Goal: Information Seeking & Learning: Find specific fact

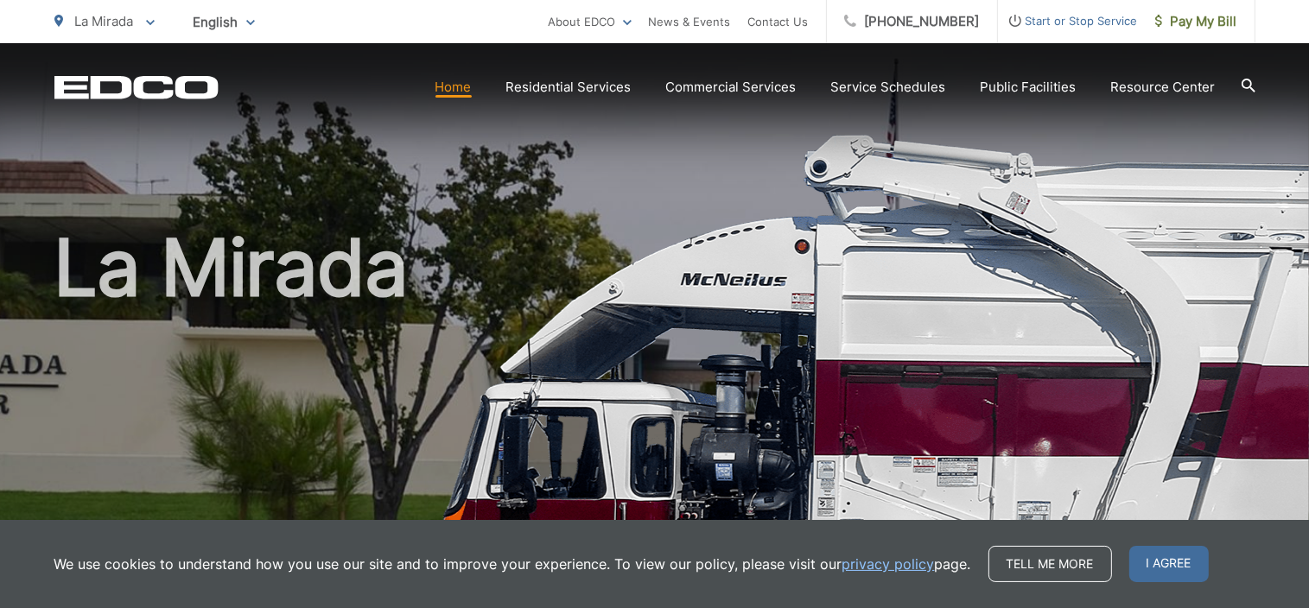
click at [1246, 84] on icon at bounding box center [1248, 86] width 14 height 14
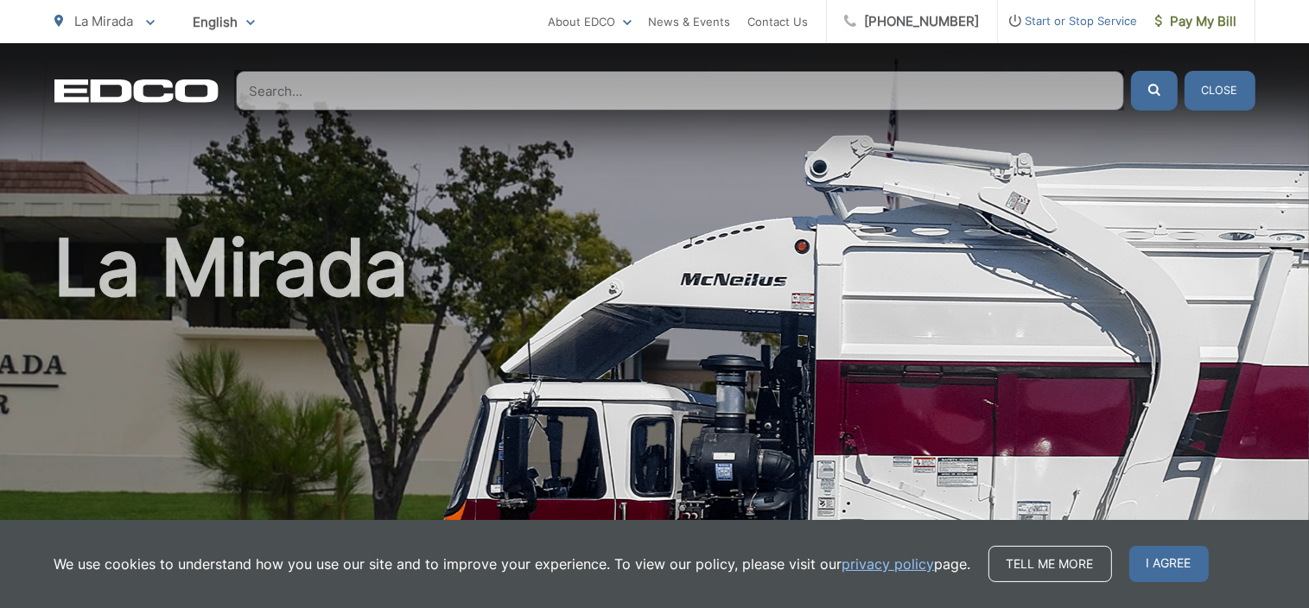
click at [314, 82] on input "Search" at bounding box center [680, 91] width 888 height 40
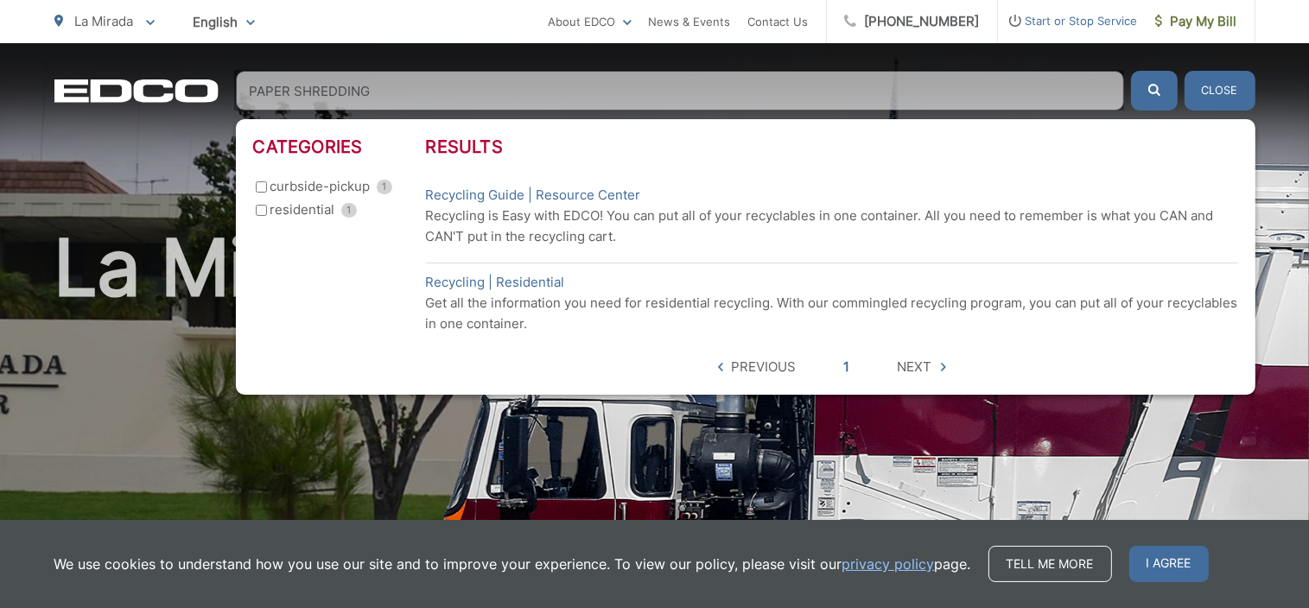
type input "PAPER SHREDDING"
click at [1131, 71] on button "submit" at bounding box center [1154, 91] width 47 height 40
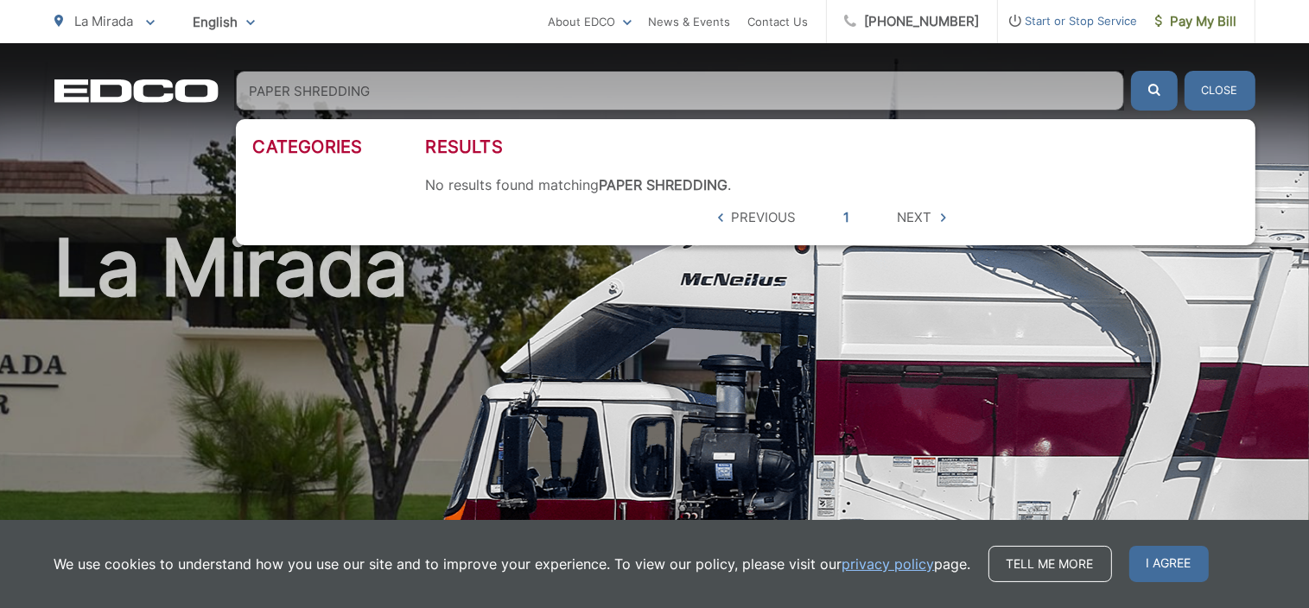
click at [1203, 91] on button "Close" at bounding box center [1219, 91] width 71 height 40
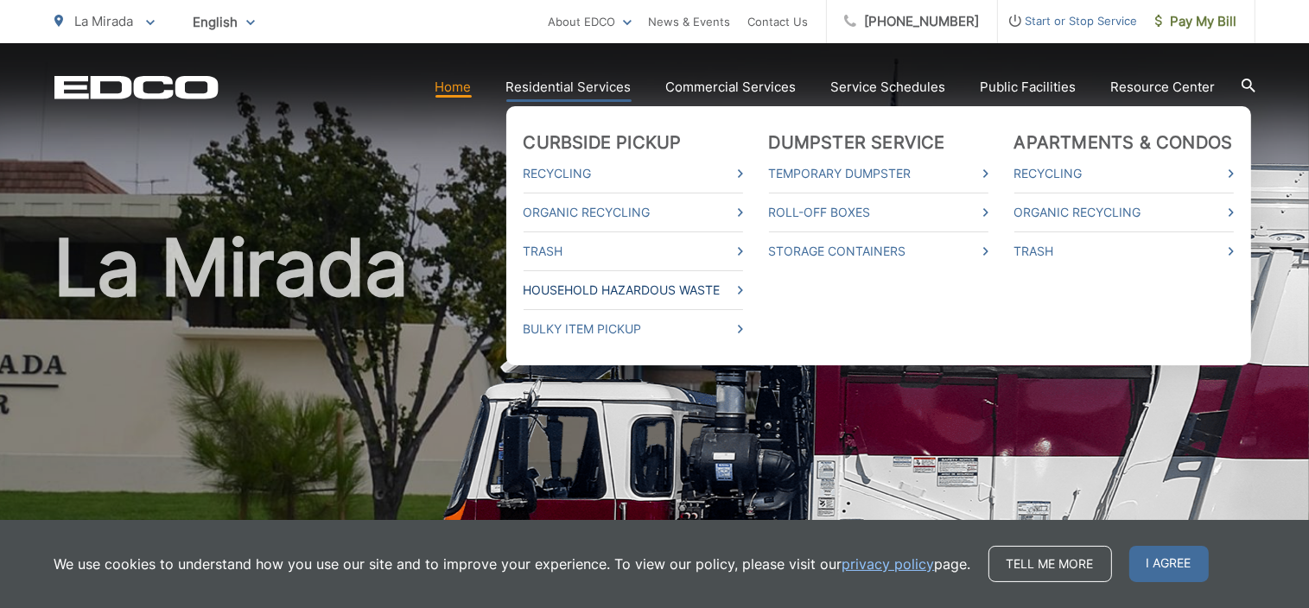
click at [715, 296] on link "Household Hazardous Waste" at bounding box center [633, 290] width 219 height 21
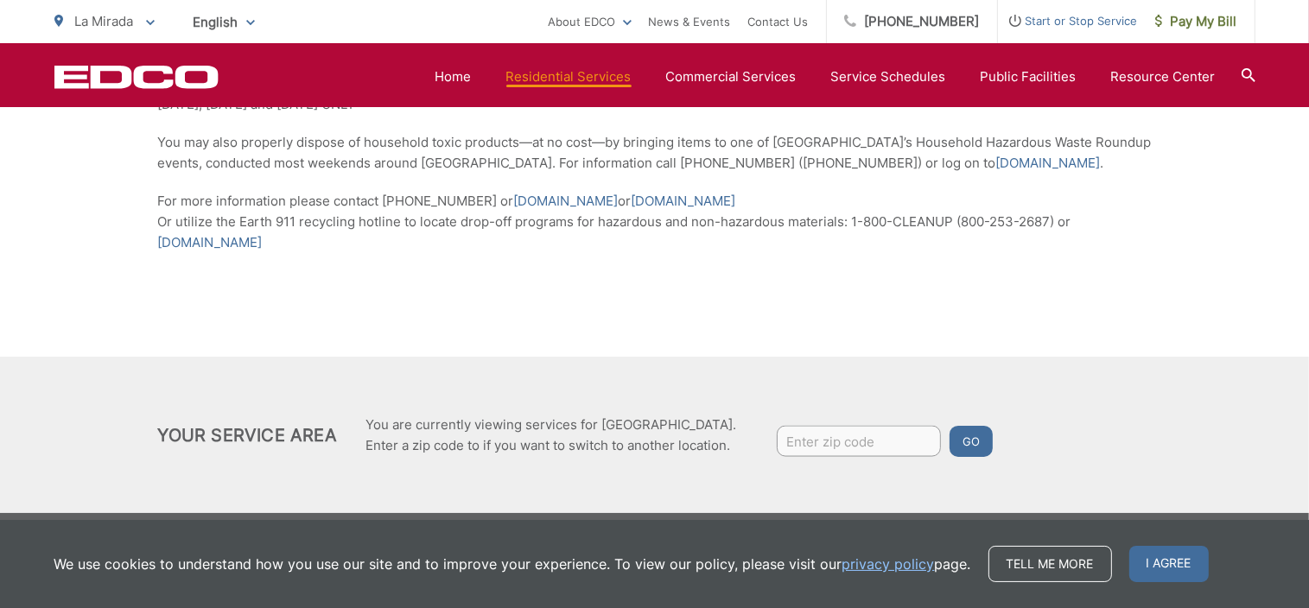
scroll to position [2516, 0]
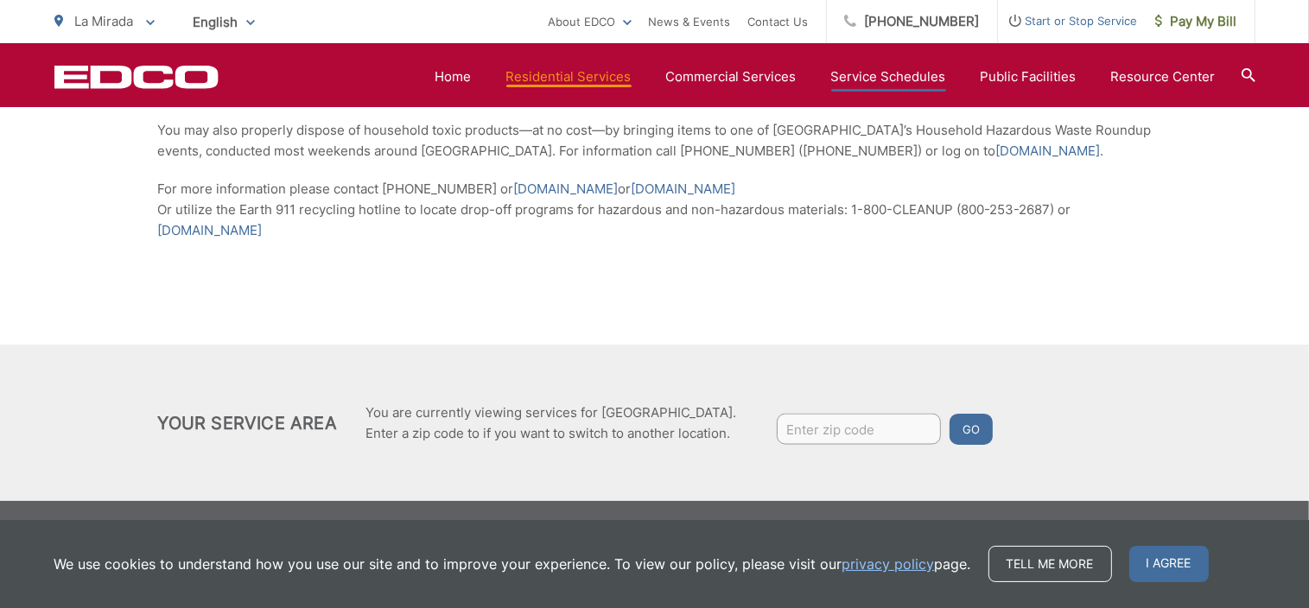
click at [889, 77] on link "Service Schedules" at bounding box center [888, 77] width 115 height 21
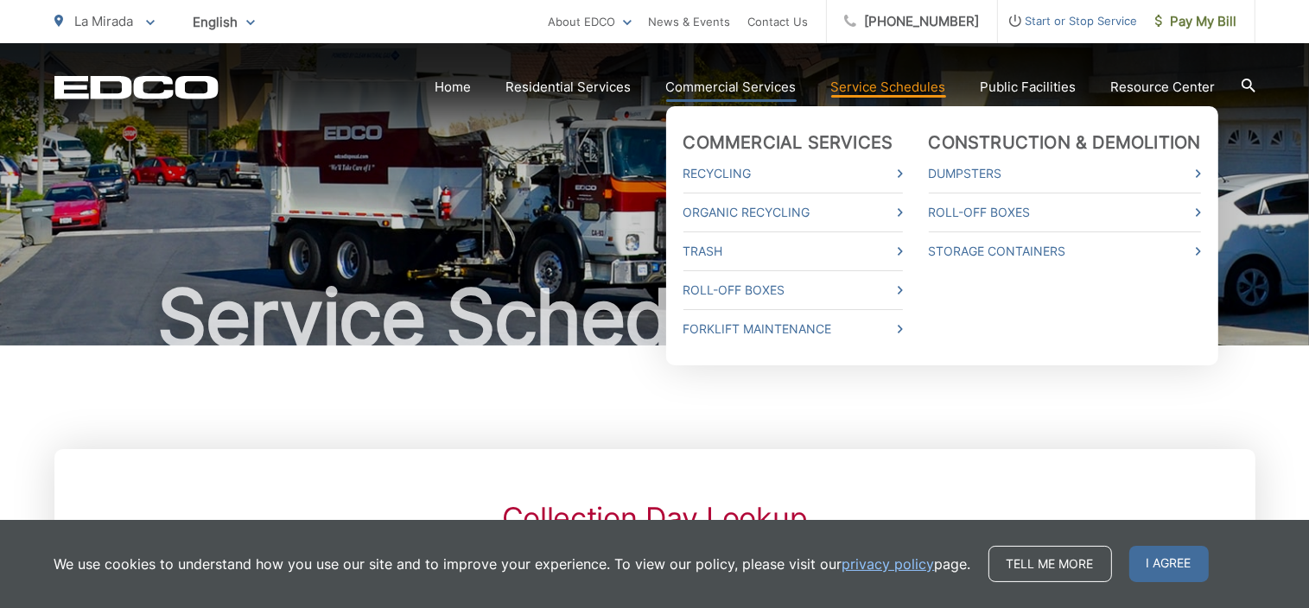
click at [743, 82] on link "Commercial Services" at bounding box center [731, 87] width 130 height 21
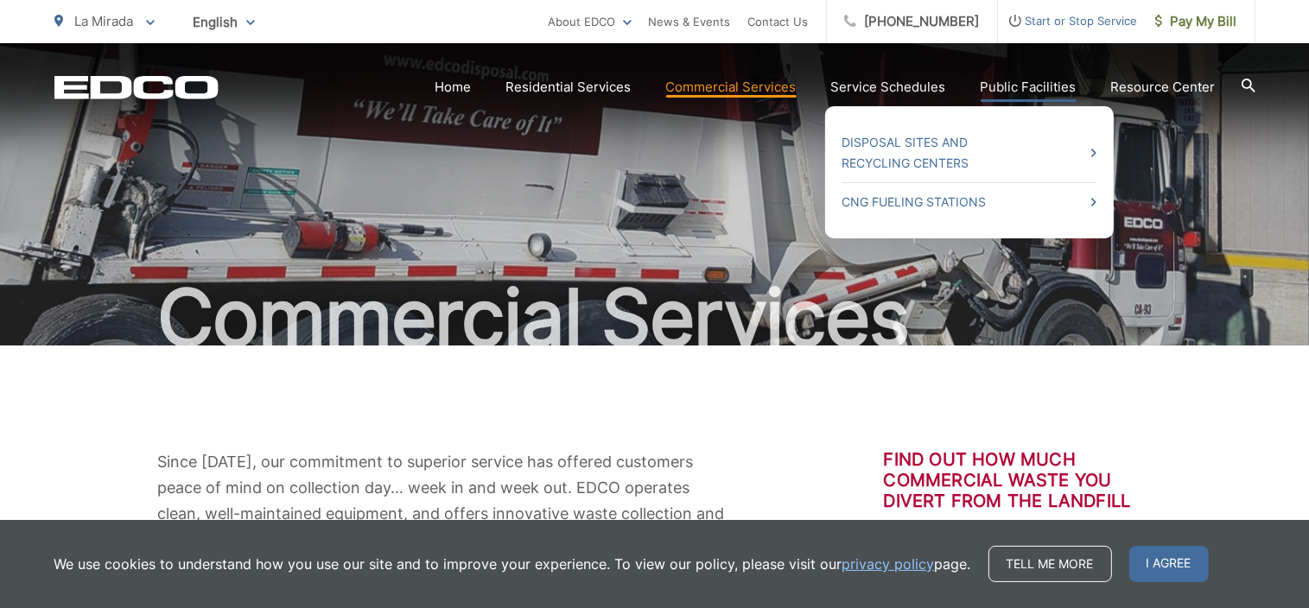
click at [1013, 92] on link "Public Facilities" at bounding box center [1029, 87] width 96 height 21
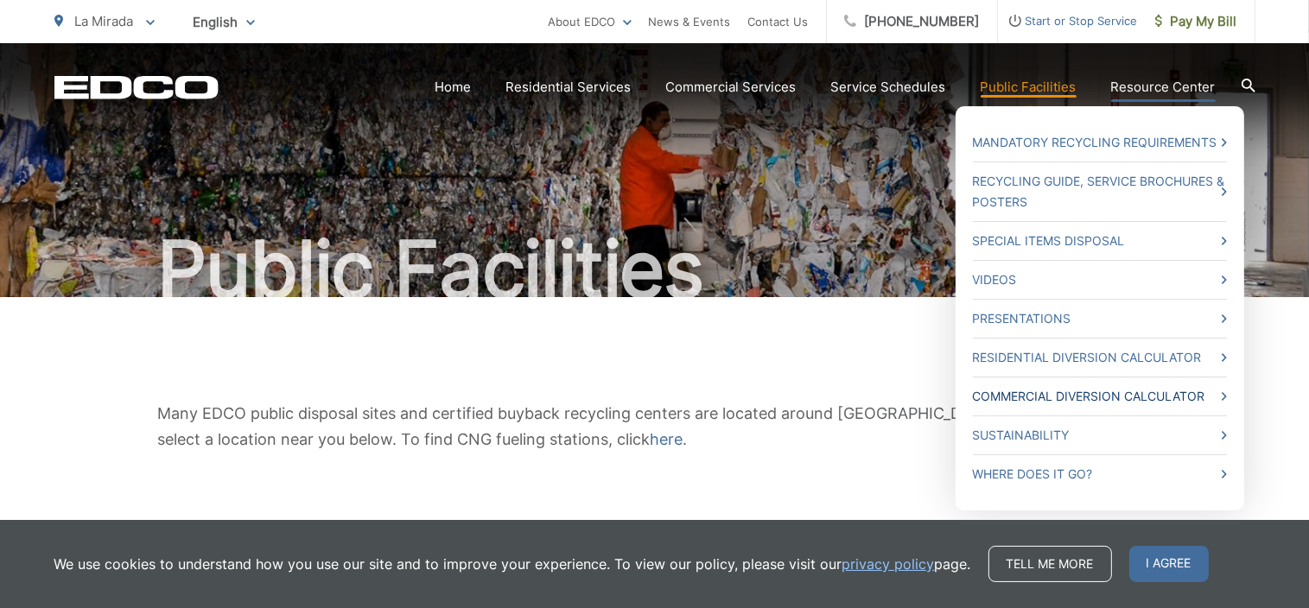
scroll to position [65, 0]
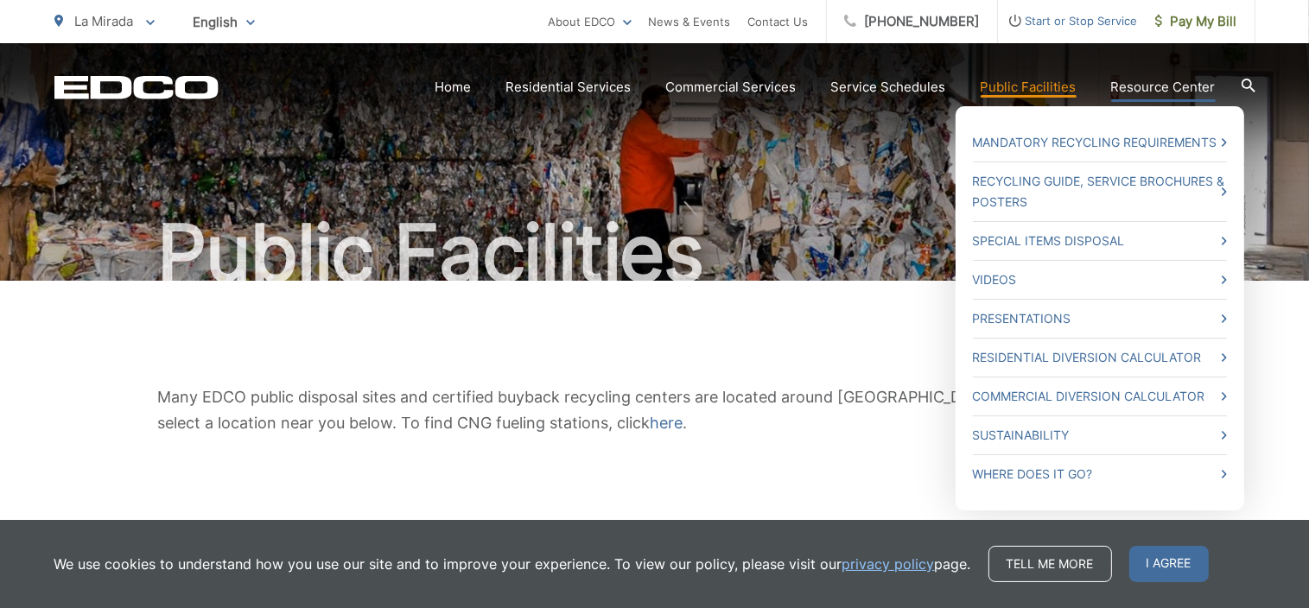
click at [1138, 87] on link "Resource Center" at bounding box center [1163, 87] width 105 height 21
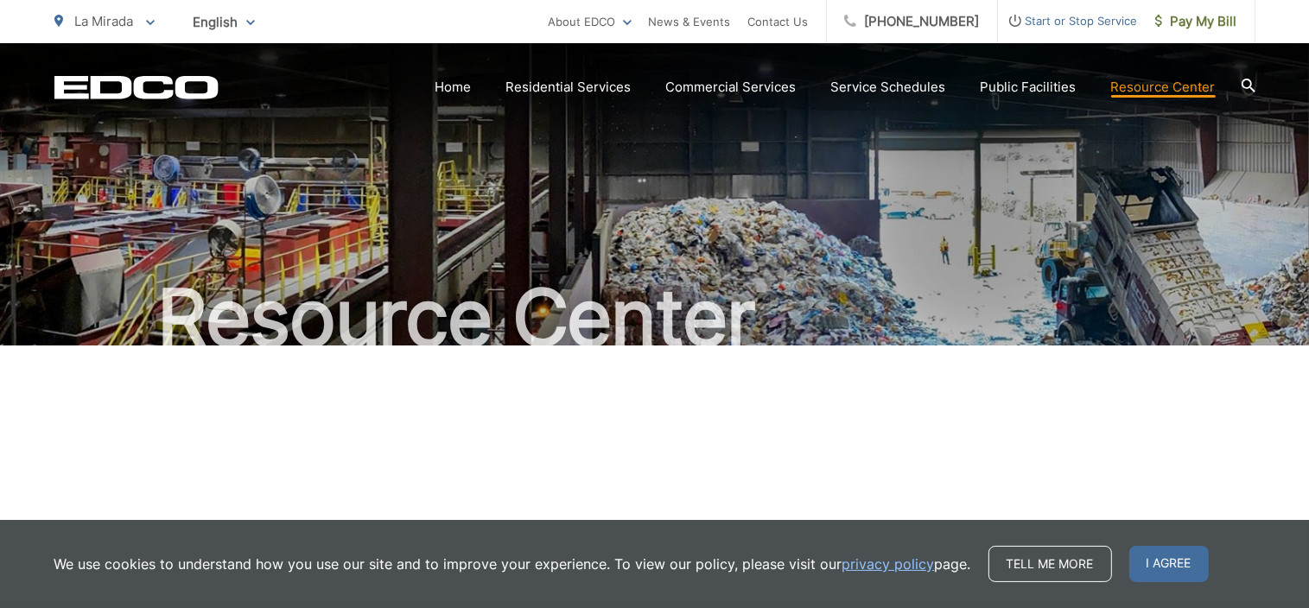
click at [1244, 90] on icon at bounding box center [1248, 86] width 14 height 14
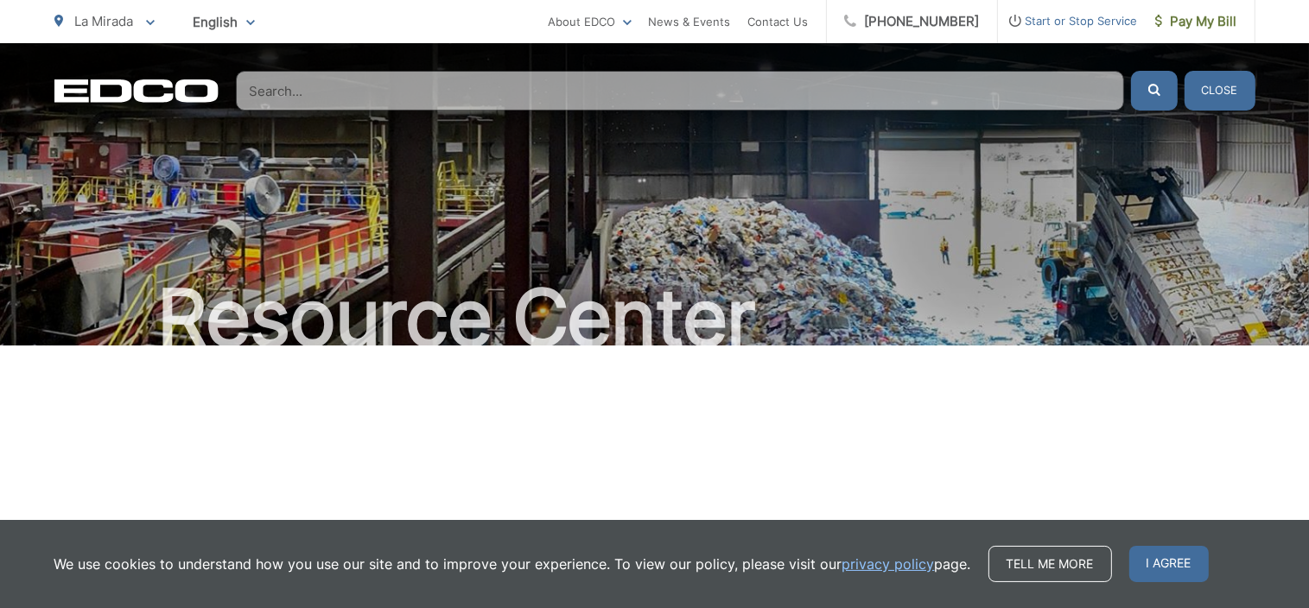
click at [310, 99] on input "Search" at bounding box center [680, 91] width 888 height 40
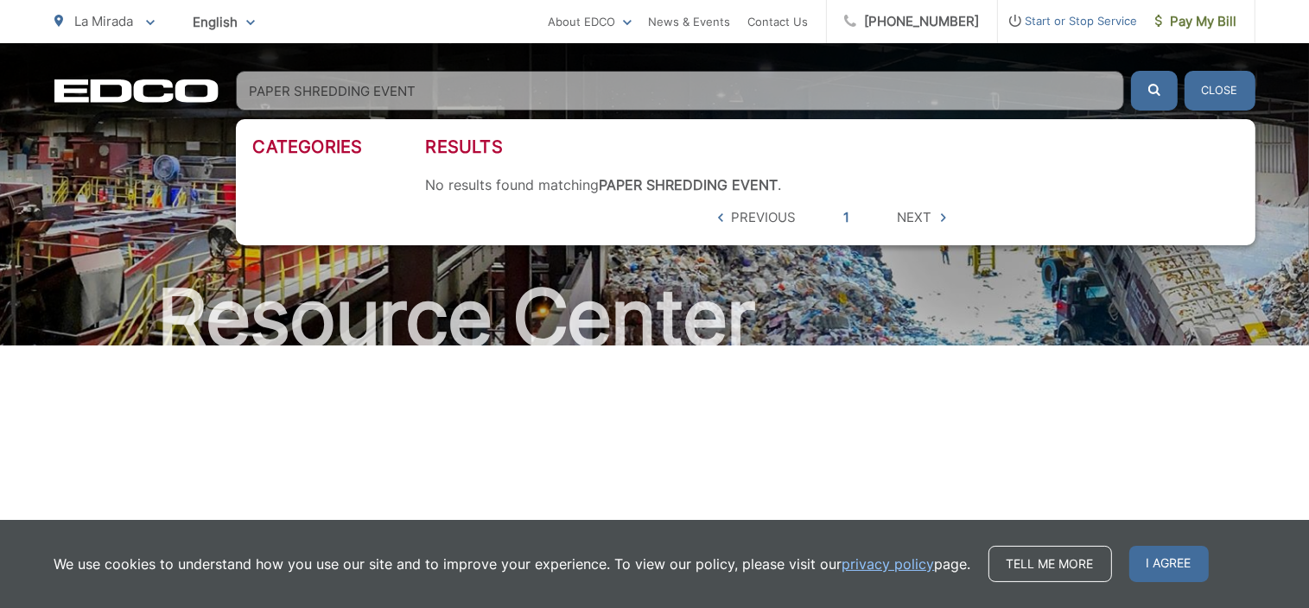
type input "PAPER SHREDDING EVENT"
click at [1131, 71] on button "submit" at bounding box center [1154, 91] width 47 height 40
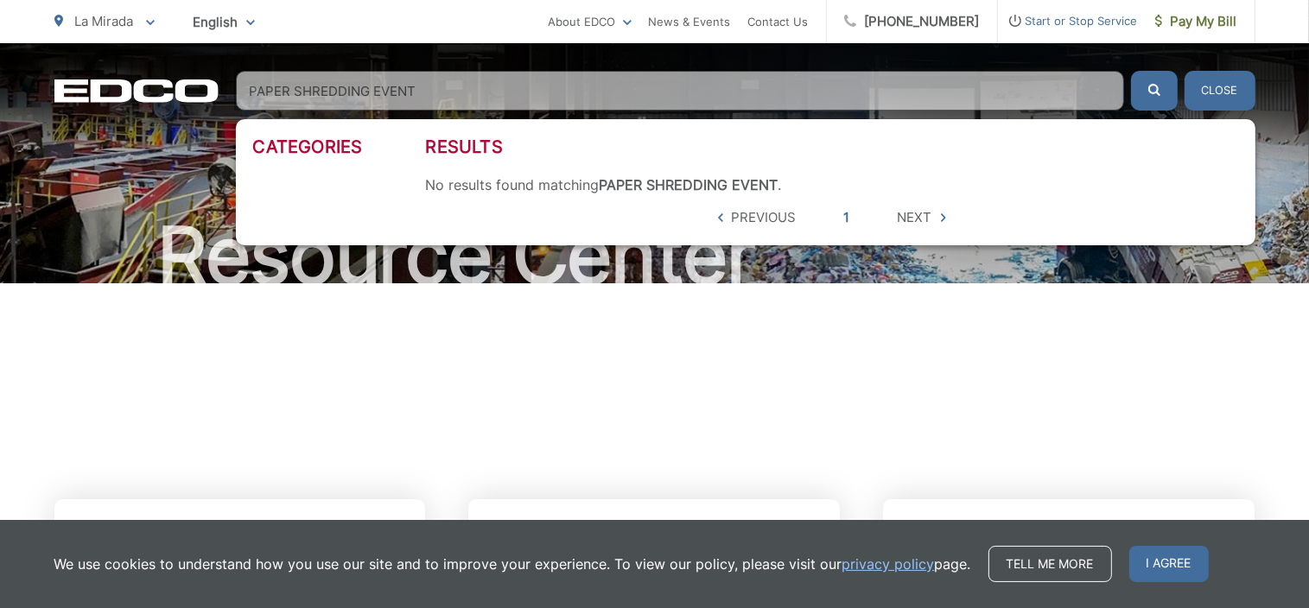
scroll to position [65, 0]
